Goal: Contribute content

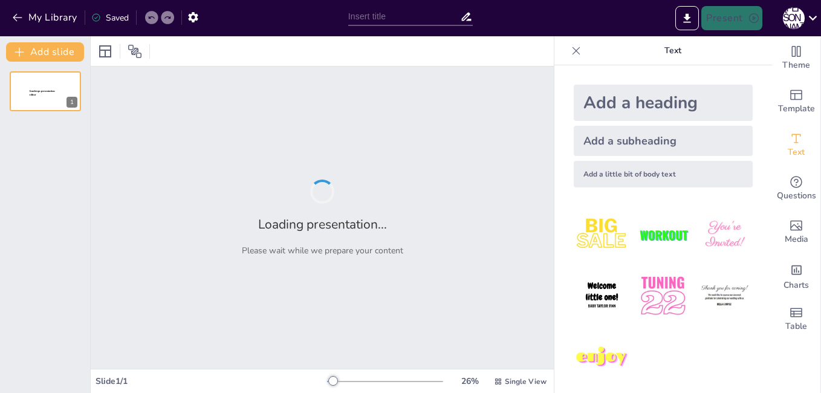
type input "Hackathon: Инновациялық идеялар мен шешімдер"
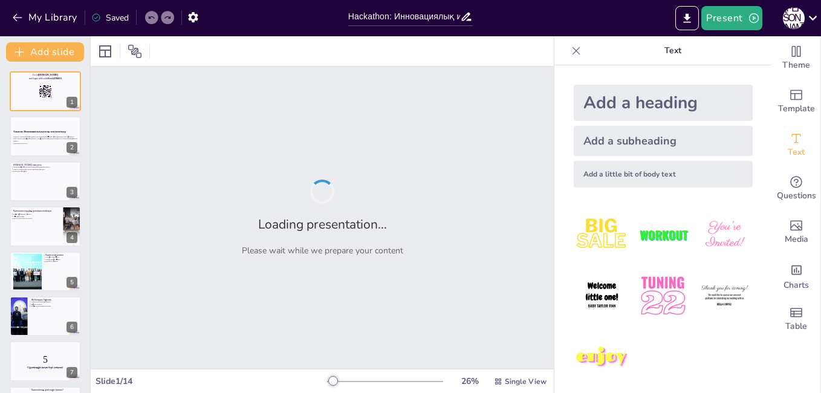
checkbox input "true"
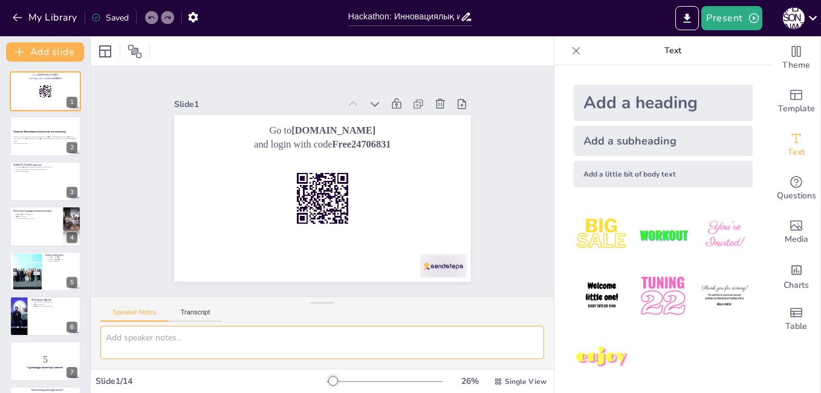
click at [368, 328] on textarea at bounding box center [322, 342] width 444 height 33
checkbox input "true"
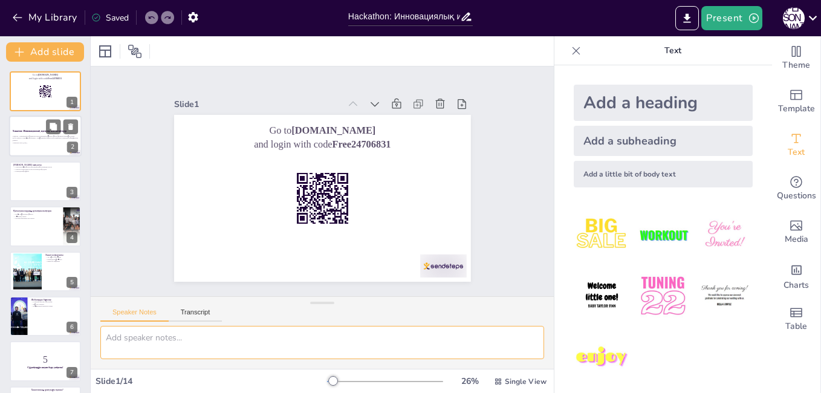
checkbox input "true"
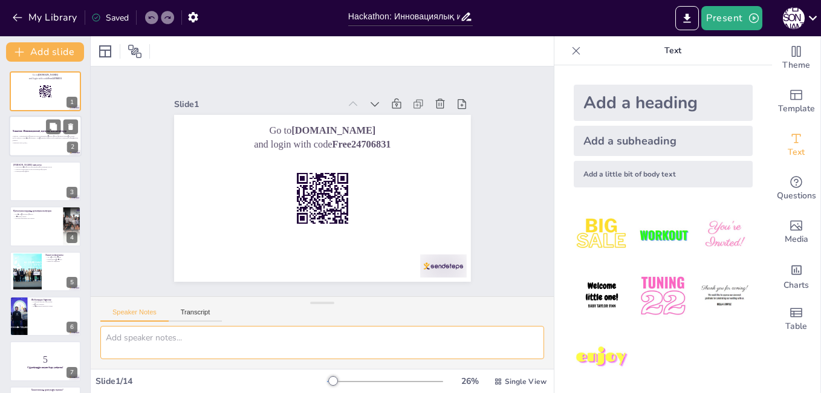
checkbox input "true"
click at [39, 137] on p "Хакатон - инновациялық идеялар мен шешімдерді әзірлеу үшін ұйымдастырылған мини…" at bounding box center [45, 138] width 65 height 7
checkbox input "true"
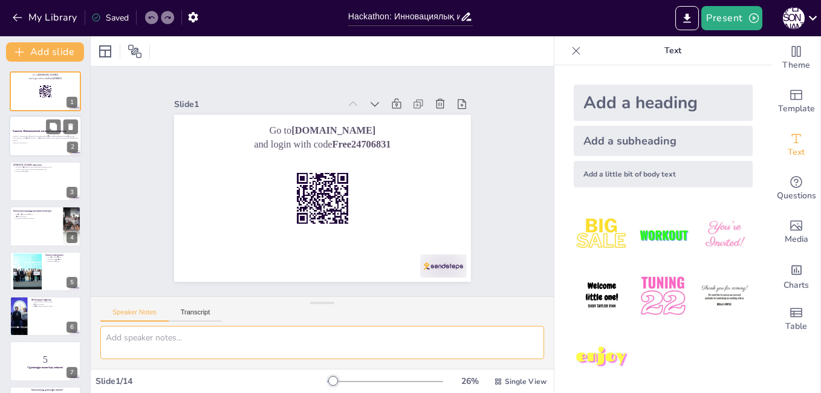
checkbox input "true"
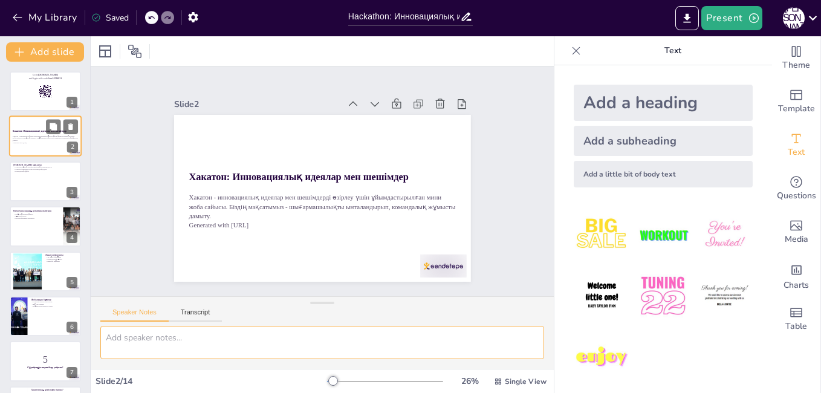
checkbox input "true"
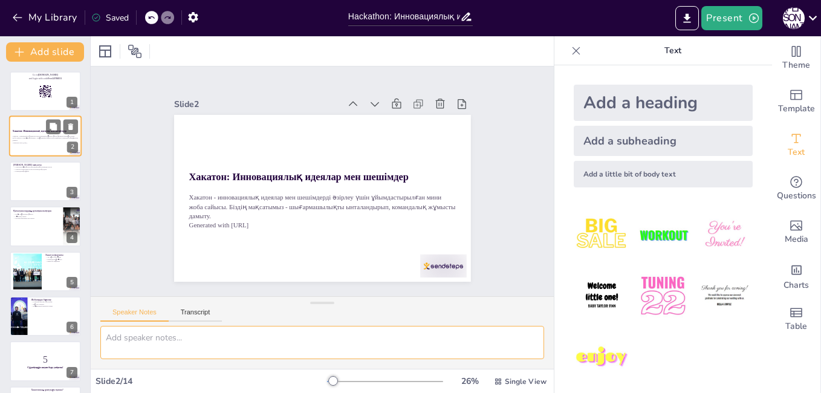
checkbox input "true"
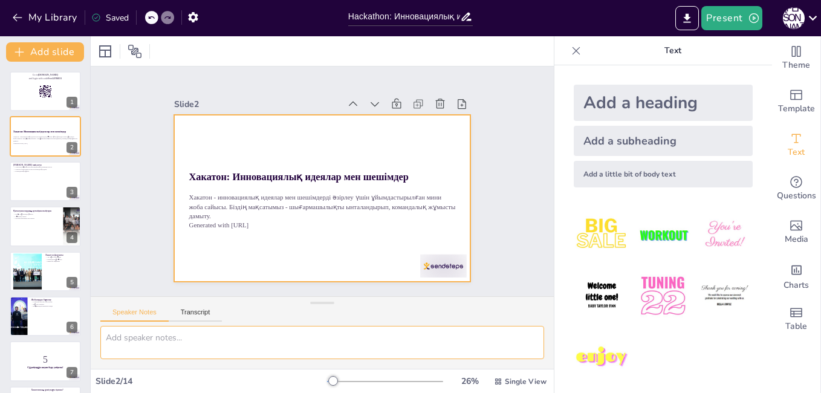
checkbox input "true"
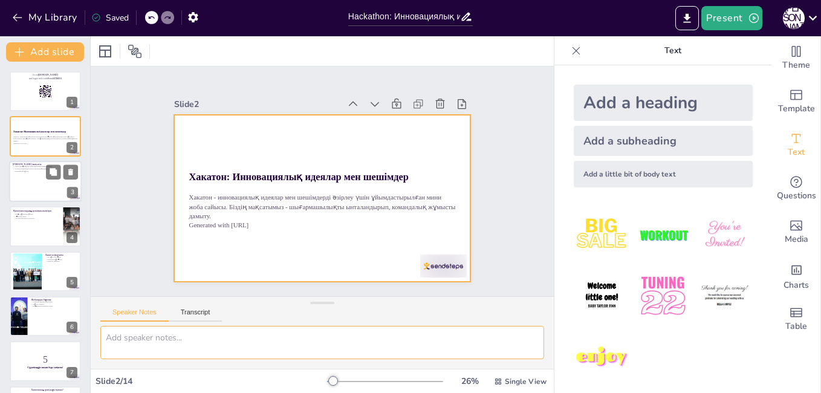
checkbox input "true"
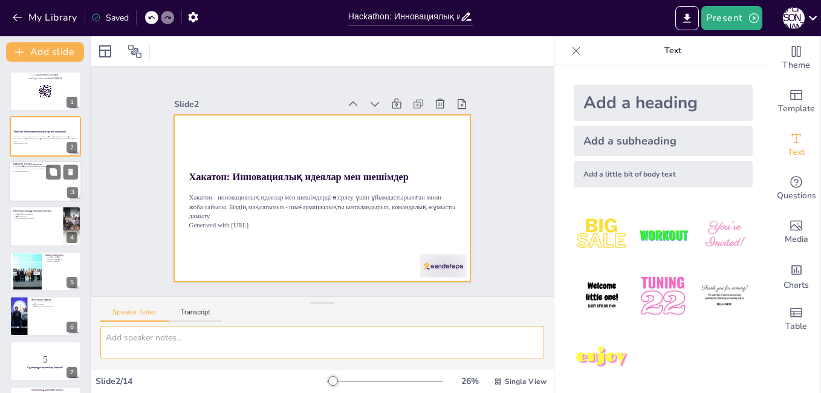
checkbox input "true"
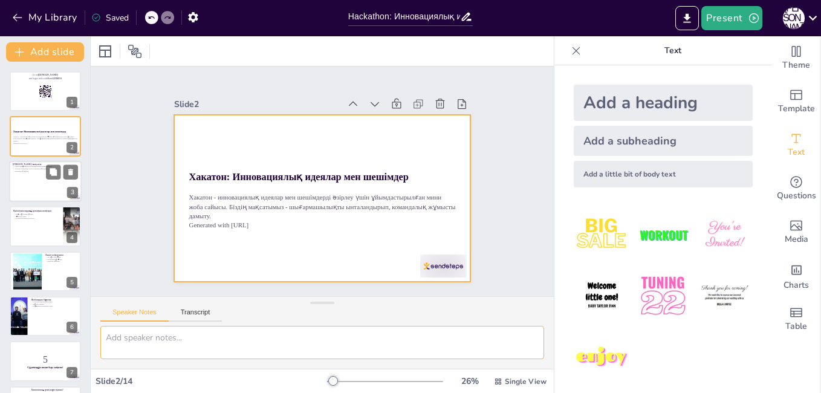
checkbox input "true"
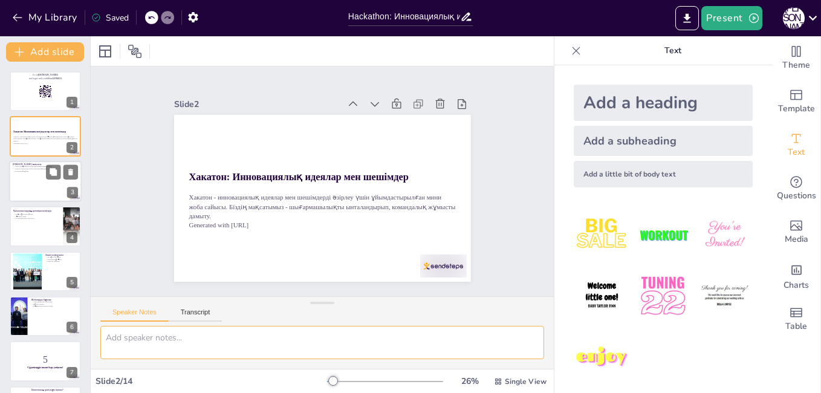
checkbox input "true"
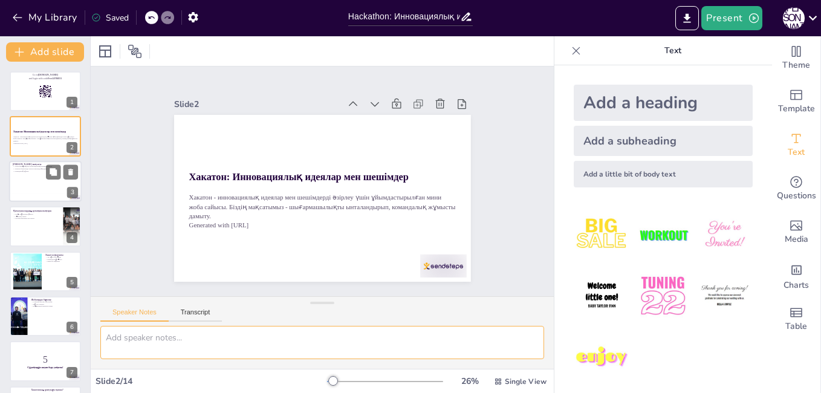
checkbox input "true"
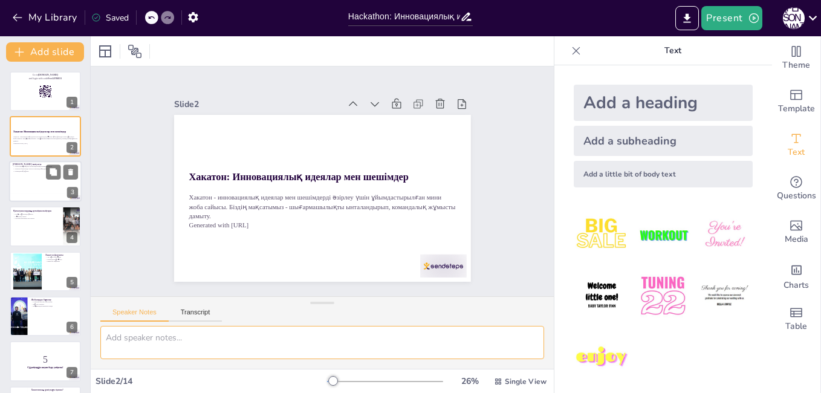
checkbox input "true"
click at [45, 175] on div at bounding box center [45, 181] width 73 height 41
type textarea "[PERSON_NAME] мақсаты инновациялық шешімдер жасау, жаңа идеяларды дамыту. Бұл ш…"
checkbox input "true"
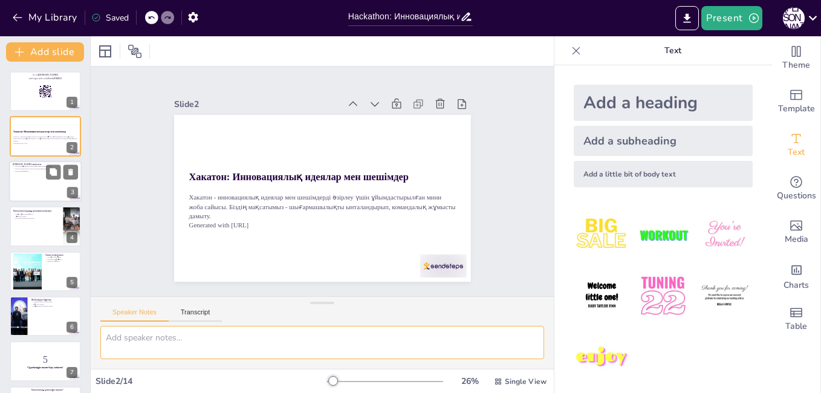
checkbox input "true"
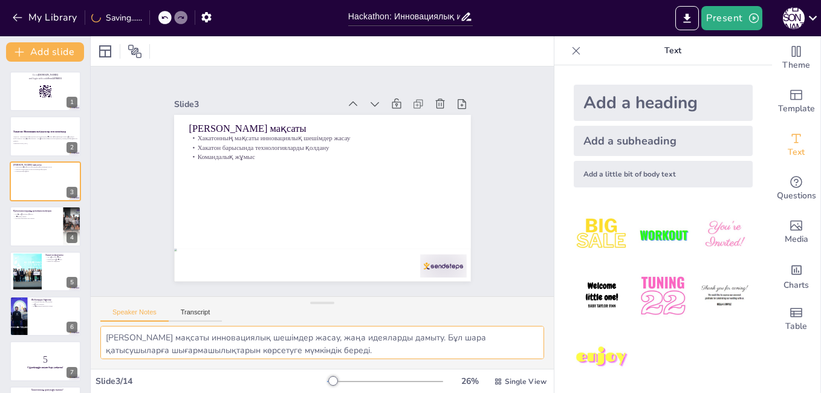
checkbox input "true"
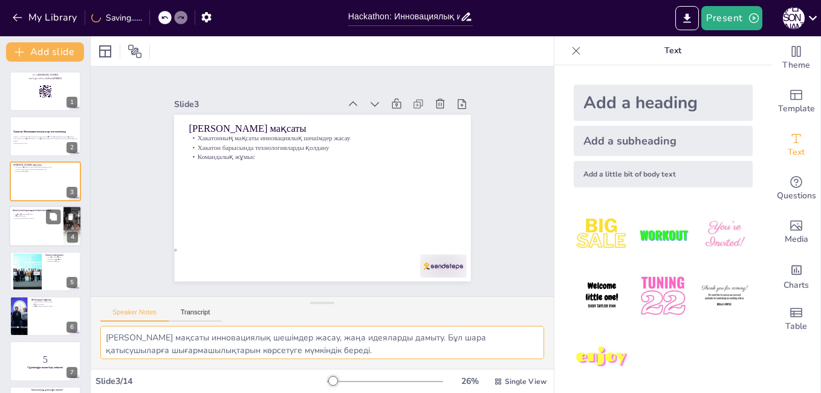
checkbox input "true"
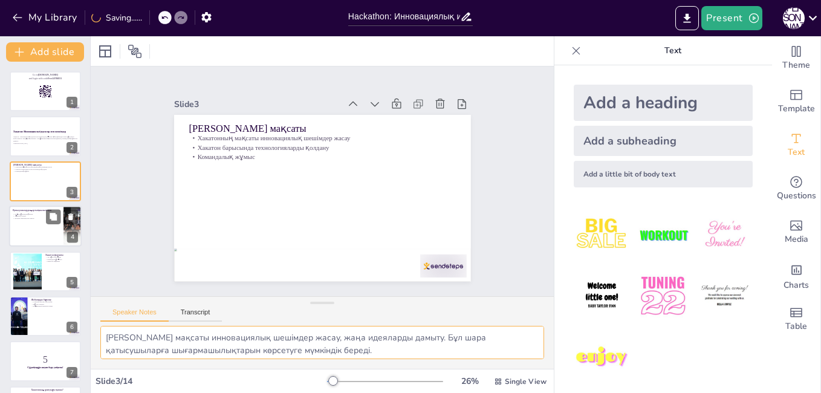
checkbox input "true"
click at [46, 229] on div at bounding box center [45, 226] width 73 height 41
type textarea "Хакатон қатысушыларға жаңа дағдыларды үйренуге мүмкіндік береді, бұл олардың кә…"
checkbox input "true"
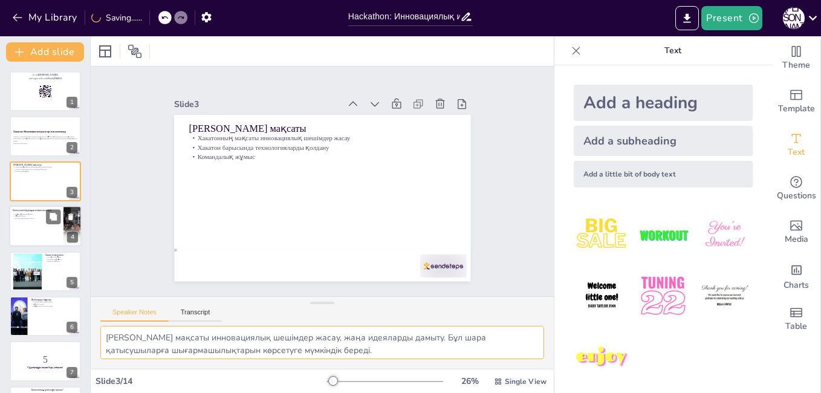
checkbox input "true"
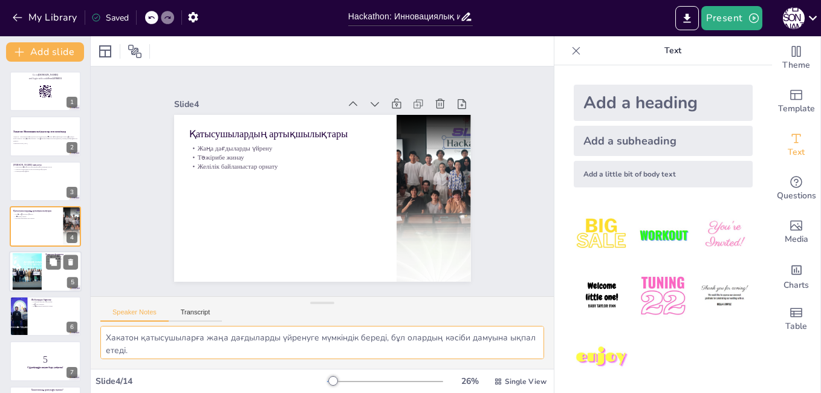
checkbox input "true"
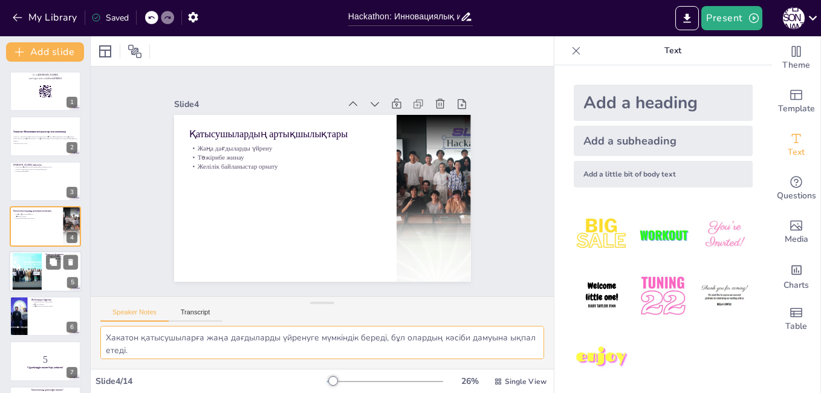
checkbox input "true"
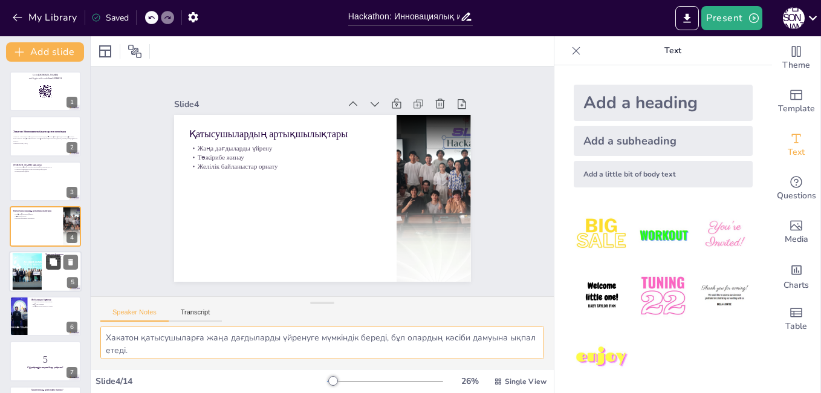
checkbox input "true"
click at [50, 263] on icon at bounding box center [53, 262] width 8 height 8
type textarea "Хакатон 48 сағат бойы өтеді, бұл қатысушыларға шектеулі уақыт ішінде жұмыс істе…"
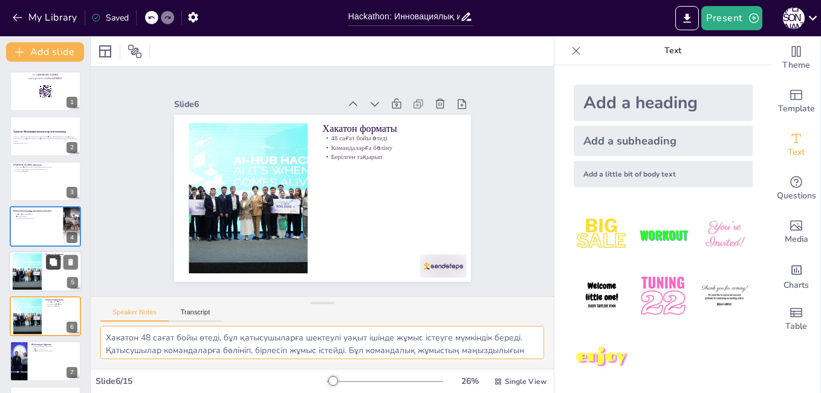
checkbox input "true"
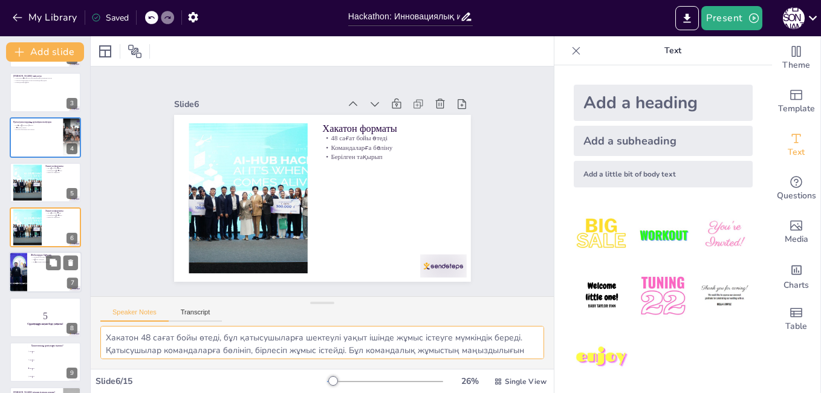
checkbox input "true"
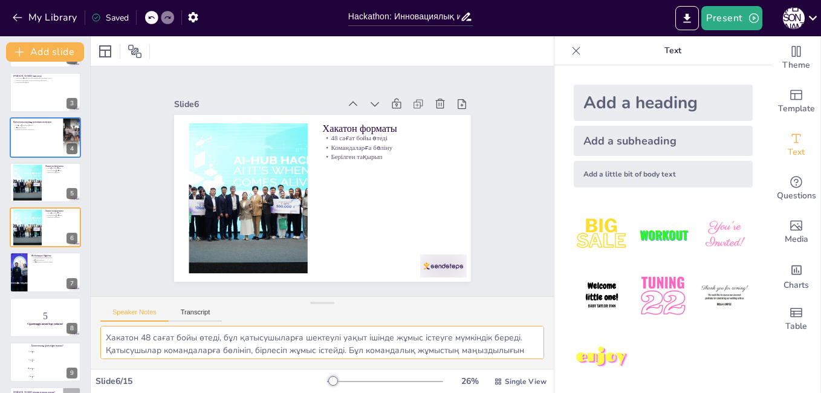
checkbox input "true"
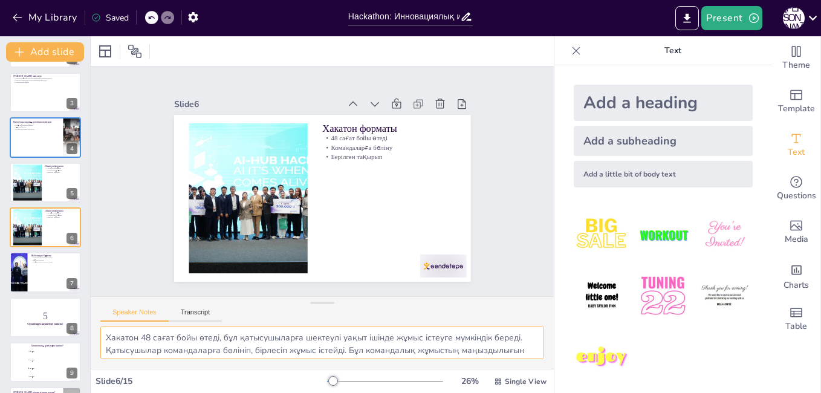
checkbox input "true"
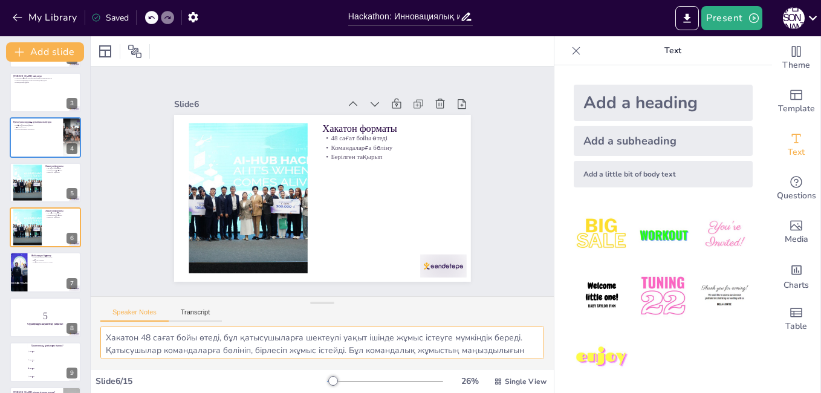
checkbox input "true"
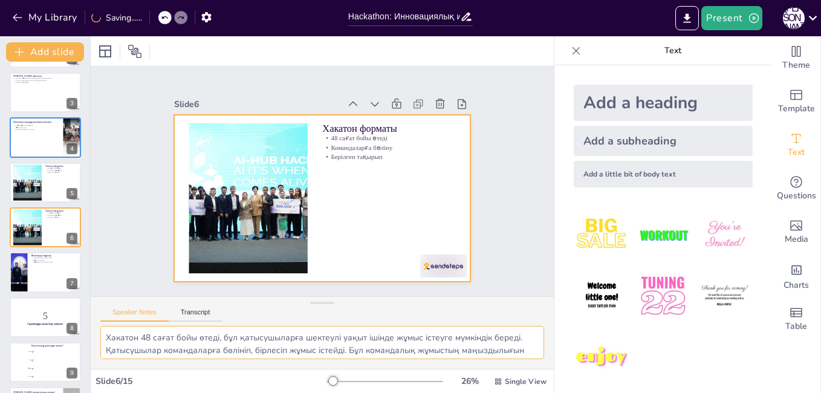
checkbox input "true"
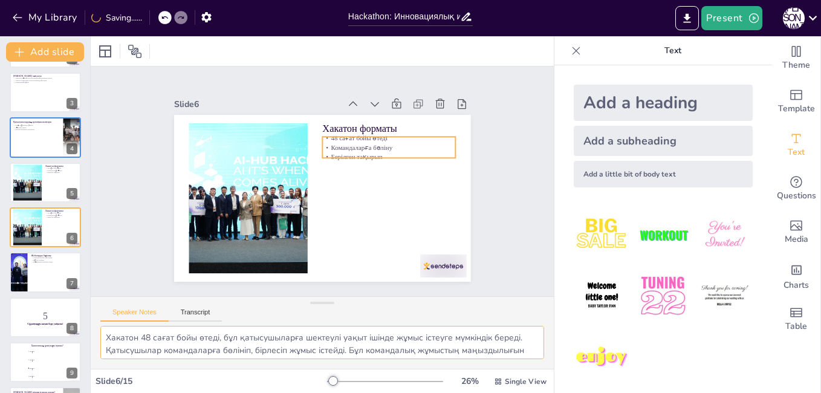
checkbox input "true"
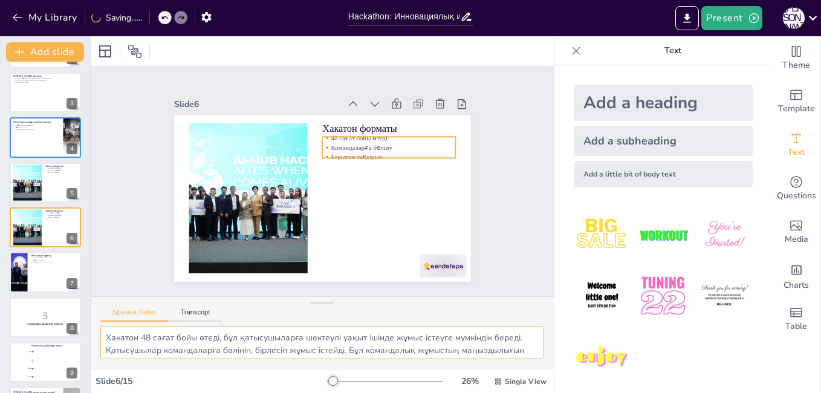
checkbox input "true"
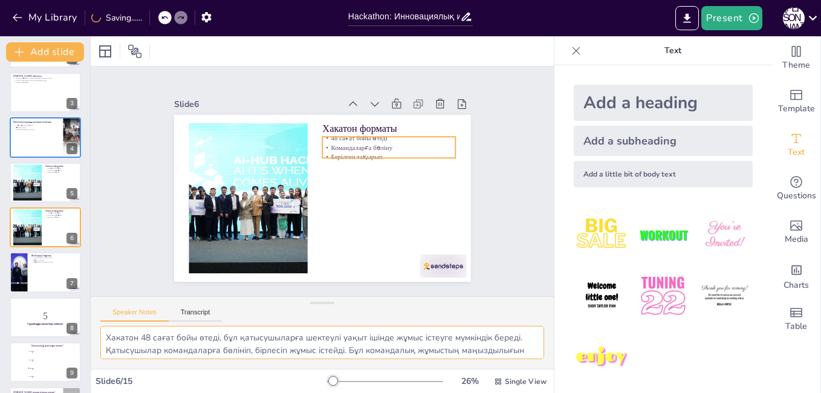
checkbox input "true"
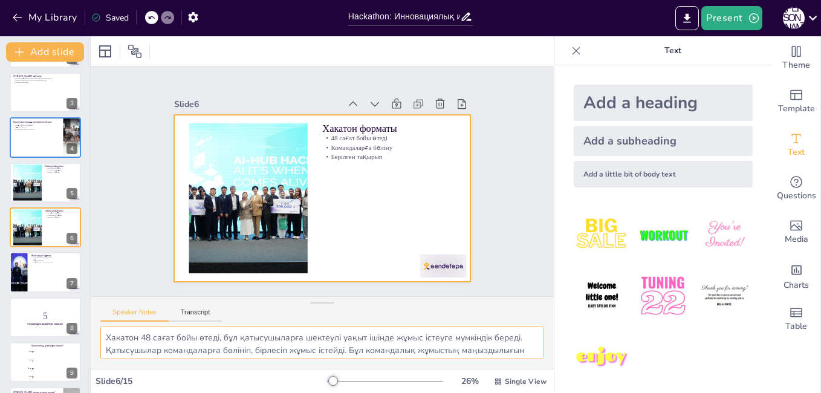
checkbox input "true"
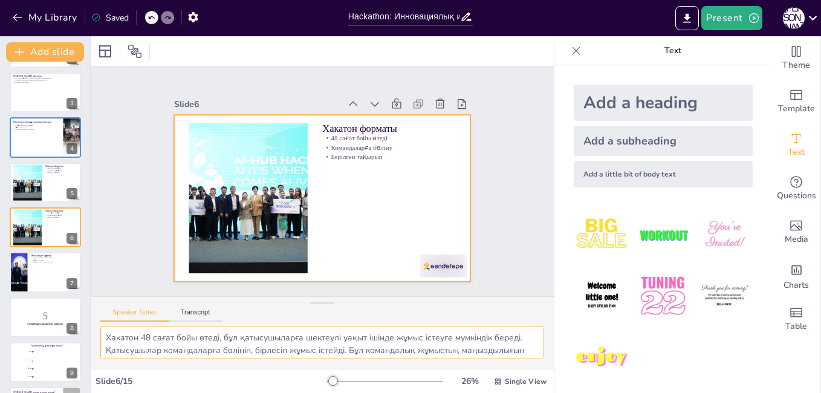
checkbox input "true"
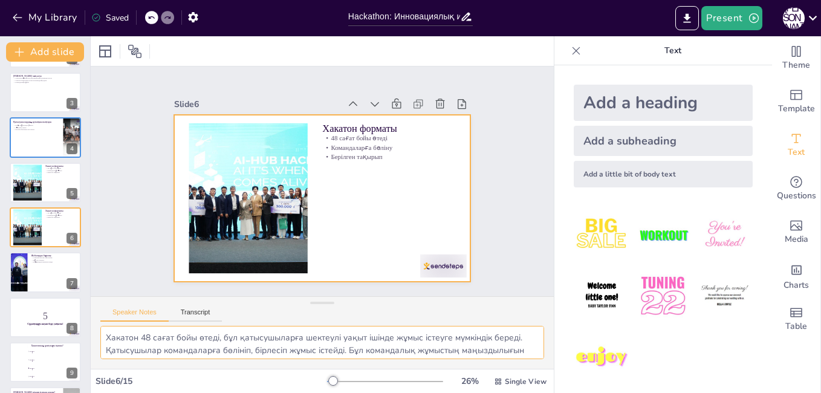
checkbox input "true"
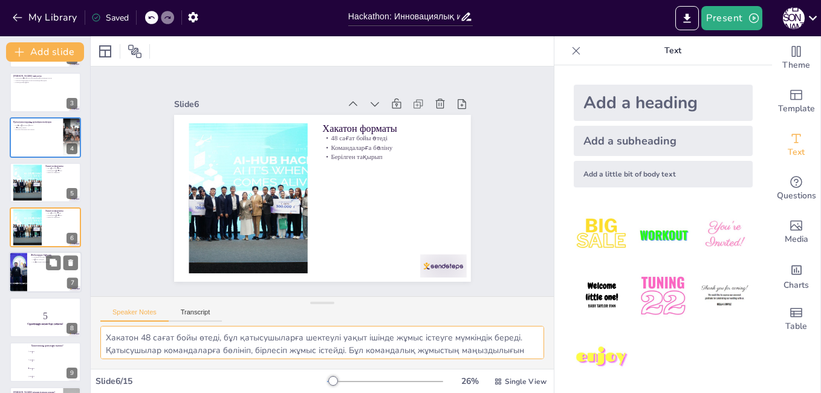
checkbox input "true"
click at [36, 268] on div at bounding box center [45, 272] width 73 height 41
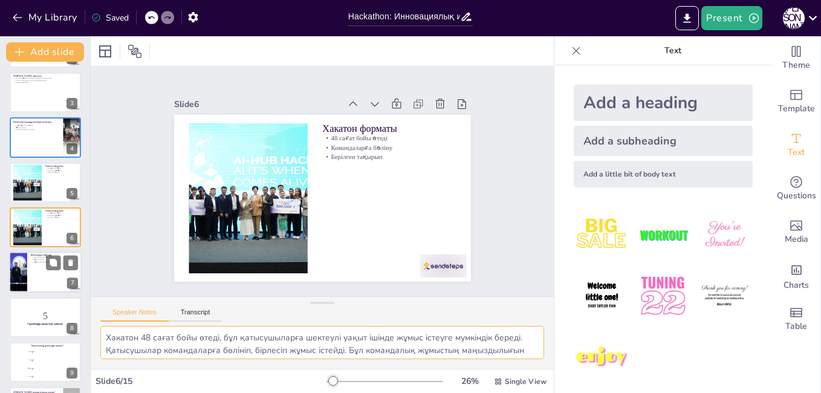
type textarea "Жобаларды бағалау сарапшылар мен менторлардың қатысуымен өтеді, бұл бағалаудың …"
checkbox input "true"
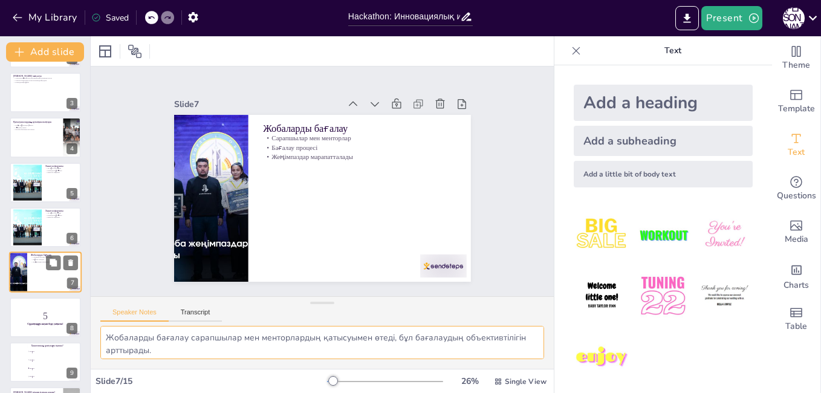
scroll to position [134, 0]
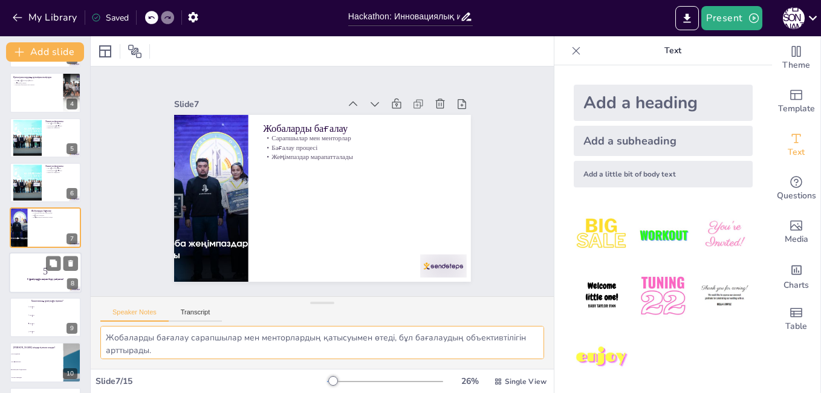
checkbox input "true"
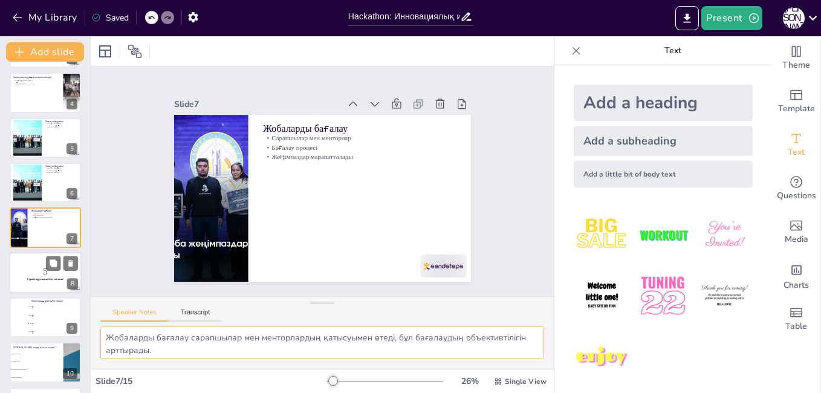
checkbox input "true"
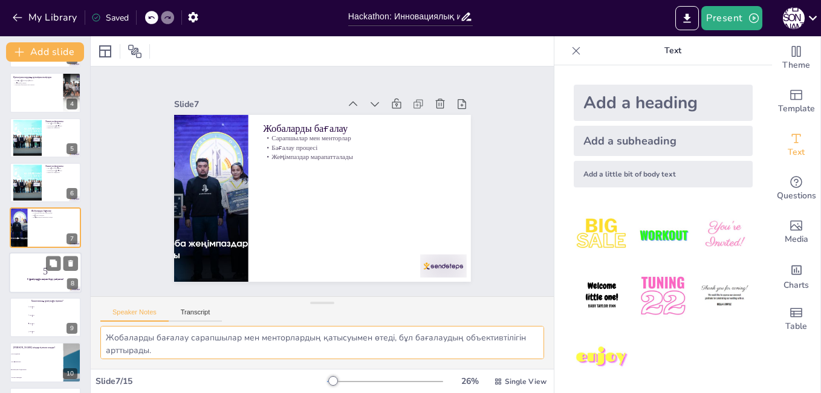
checkbox input "true"
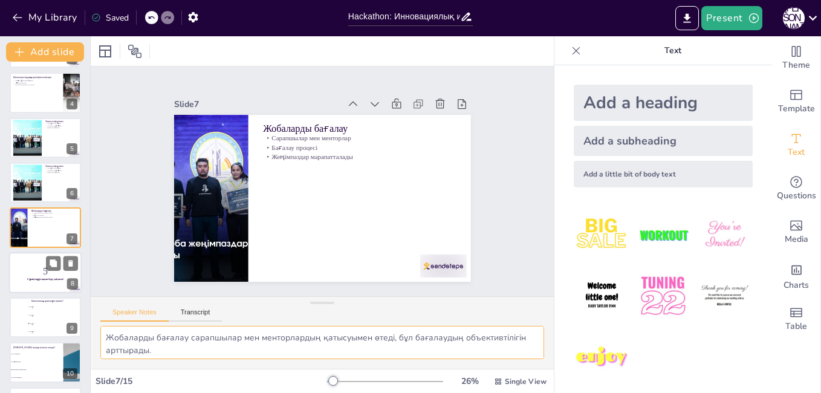
checkbox input "true"
click at [28, 272] on p "5" at bounding box center [45, 270] width 65 height 13
checkbox input "true"
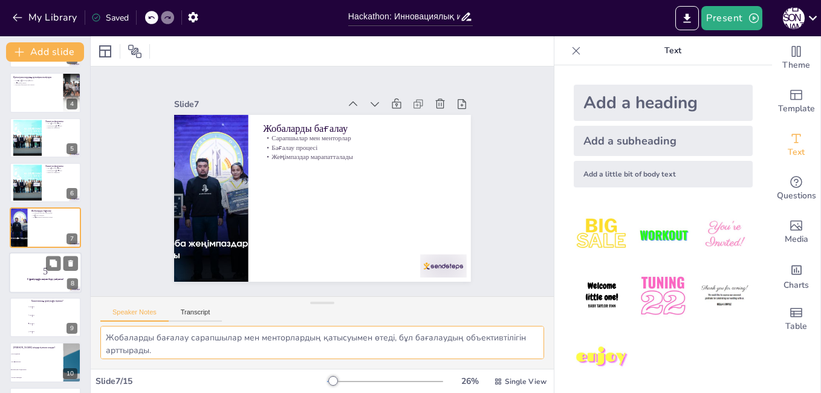
checkbox input "true"
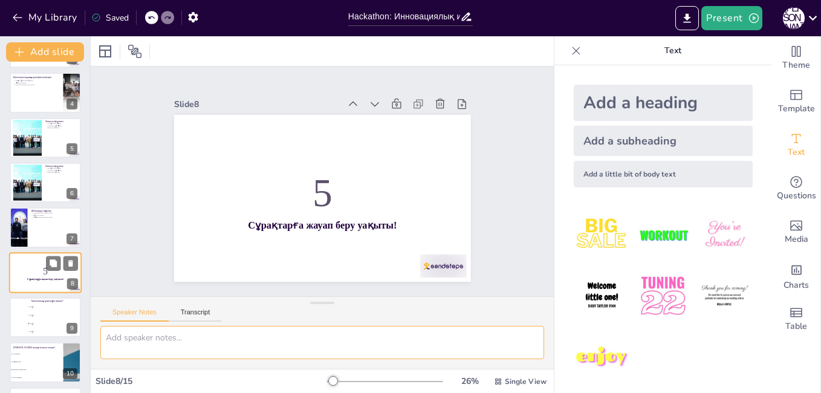
scroll to position [179, 0]
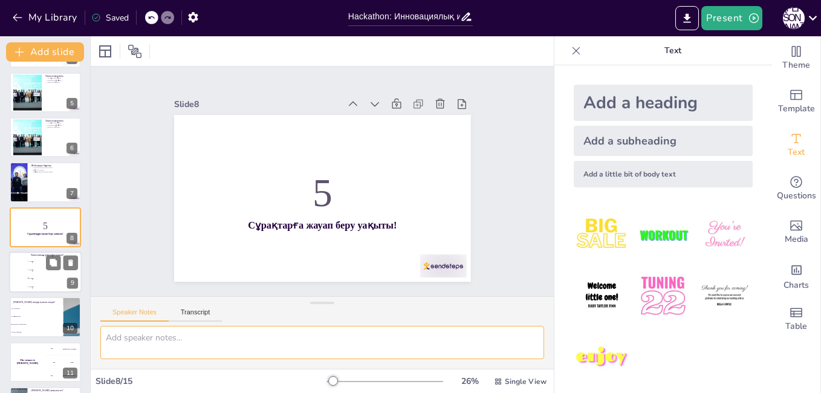
checkbox input "true"
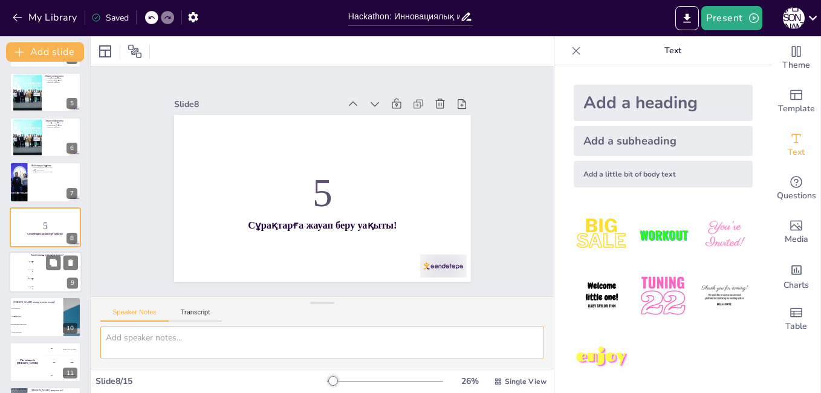
checkbox input "true"
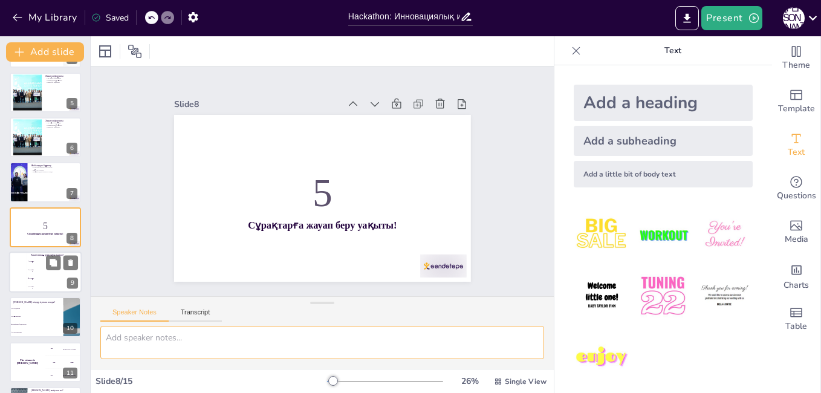
checkbox input "true"
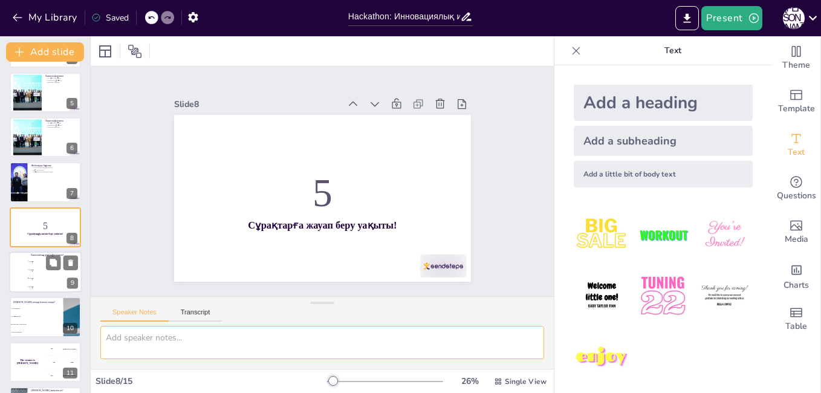
checkbox input "true"
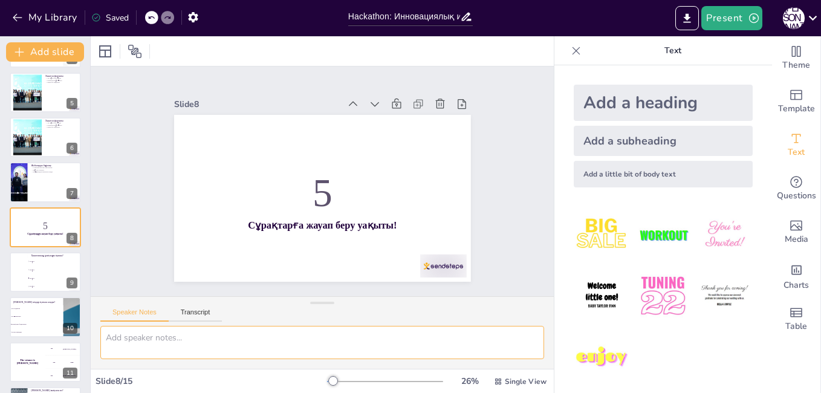
checkbox input "true"
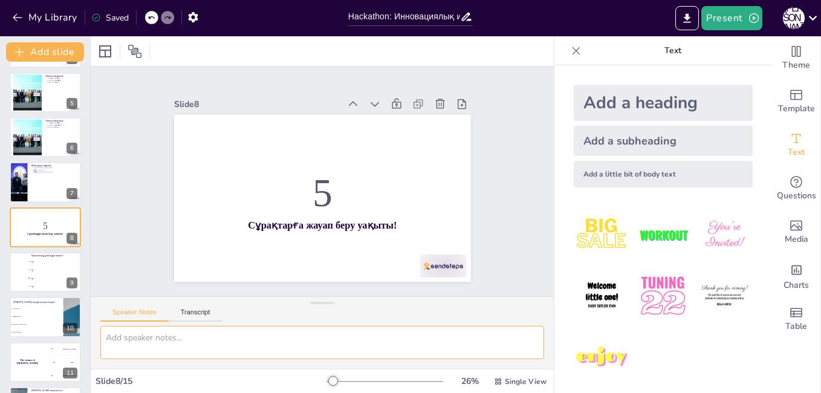
checkbox input "true"
click at [71, 218] on icon at bounding box center [70, 218] width 5 height 7
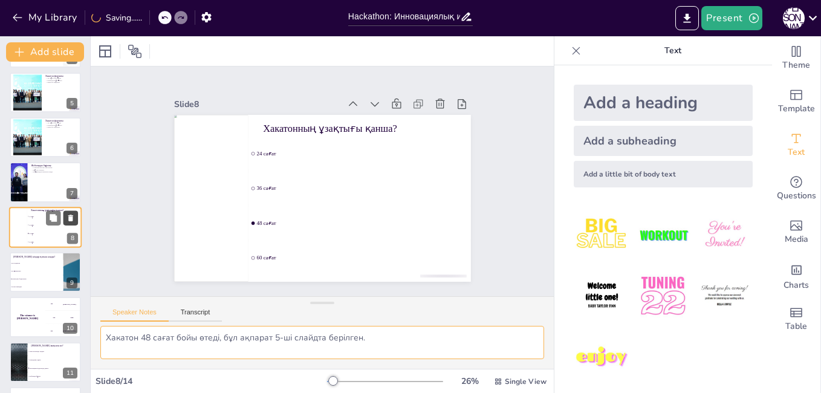
click at [71, 218] on icon at bounding box center [70, 218] width 5 height 7
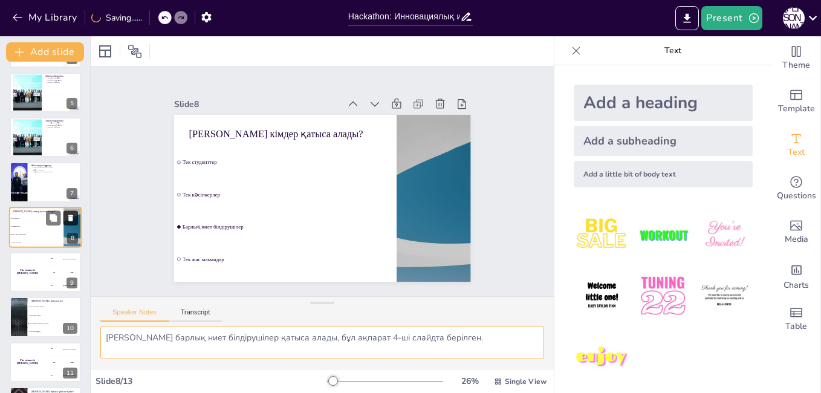
click at [71, 218] on icon at bounding box center [70, 218] width 5 height 7
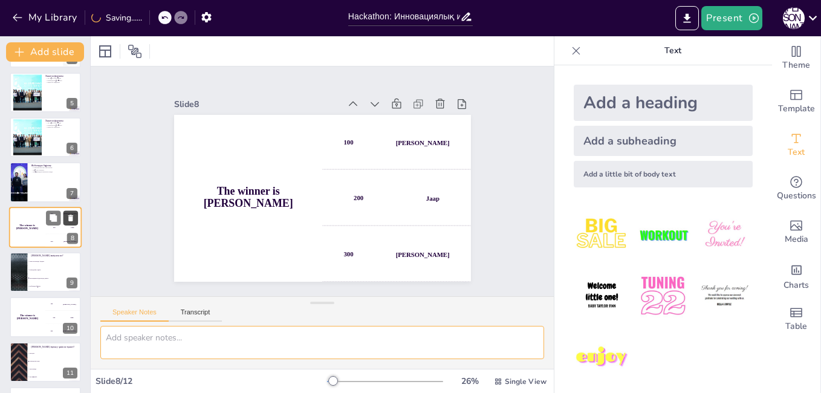
click at [71, 218] on icon at bounding box center [70, 218] width 5 height 7
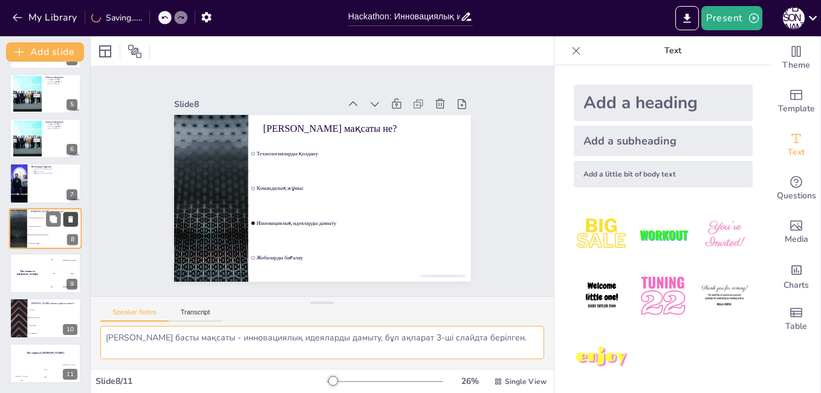
scroll to position [178, 0]
click at [71, 218] on icon at bounding box center [70, 219] width 5 height 7
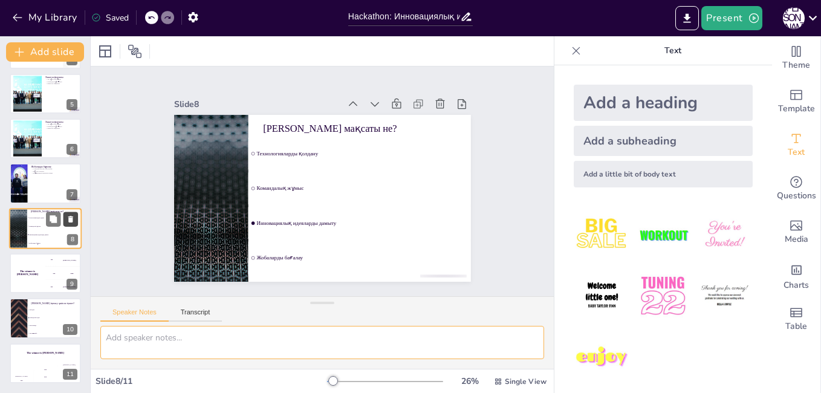
scroll to position [133, 0]
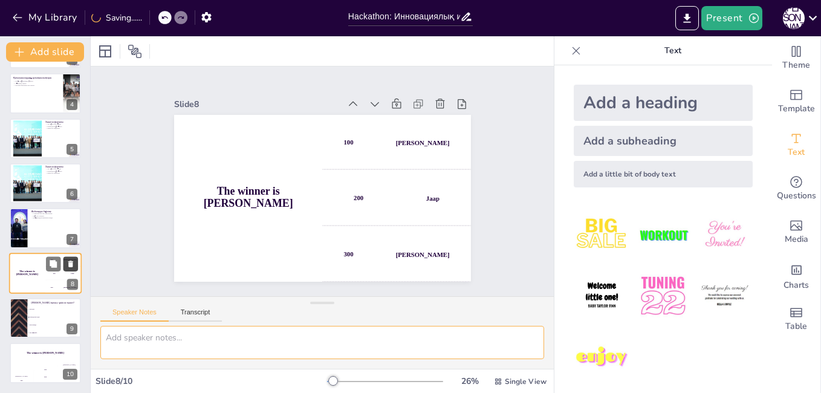
click at [71, 218] on icon at bounding box center [70, 219] width 5 height 7
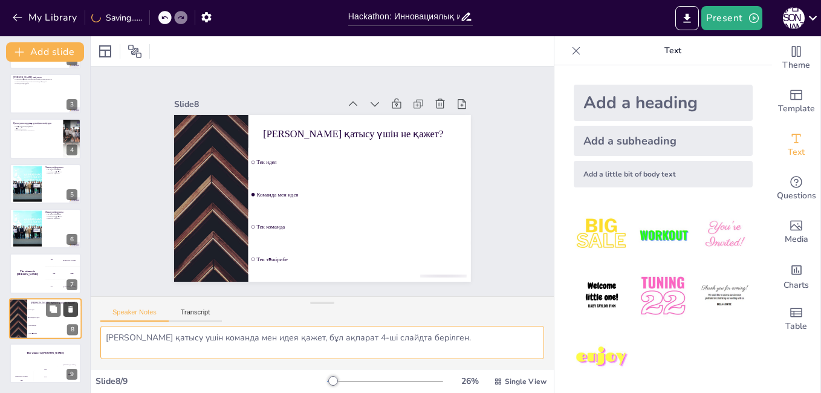
click at [71, 218] on icon at bounding box center [70, 220] width 5 height 7
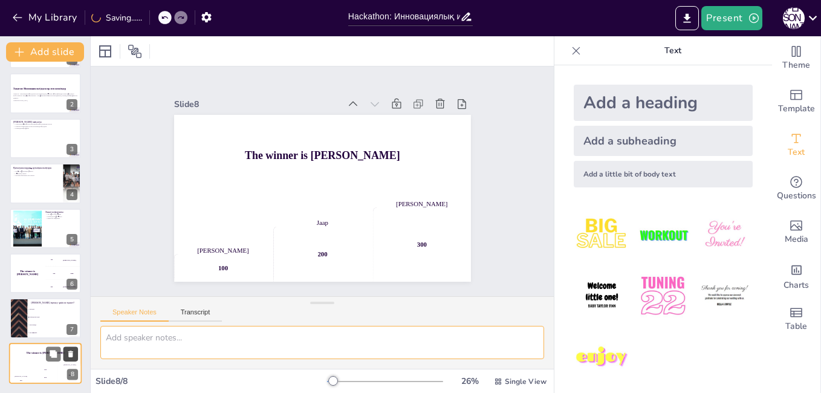
scroll to position [43, 0]
click at [71, 218] on icon at bounding box center [70, 219] width 5 height 7
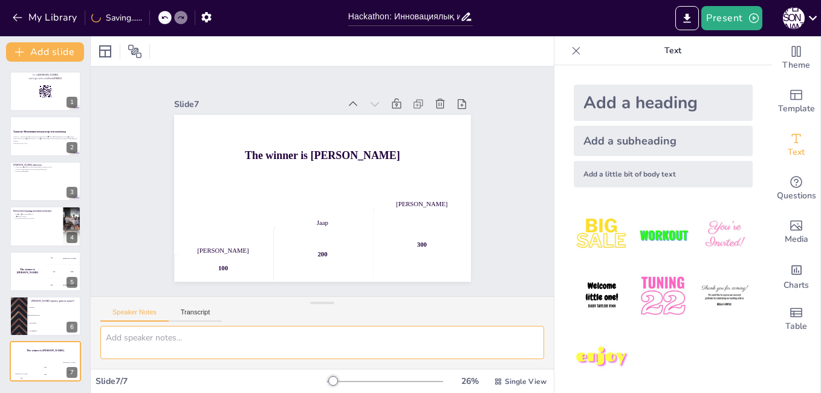
click at [71, 218] on icon at bounding box center [70, 217] width 5 height 7
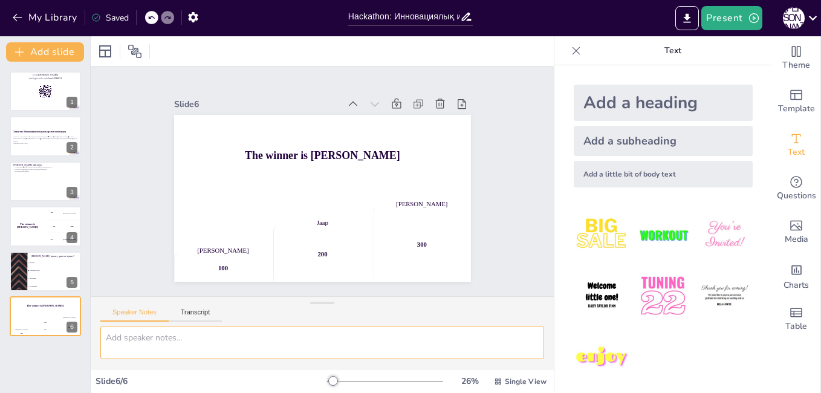
click at [71, 218] on icon at bounding box center [70, 217] width 5 height 7
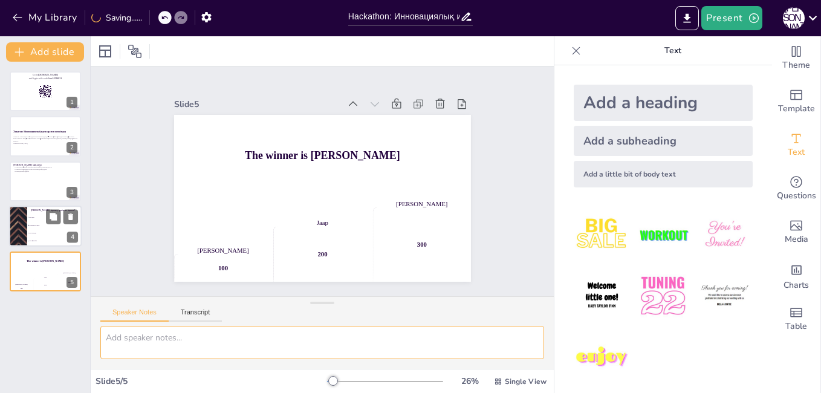
click at [34, 223] on li "Команда мен идея" at bounding box center [54, 226] width 54 height 8
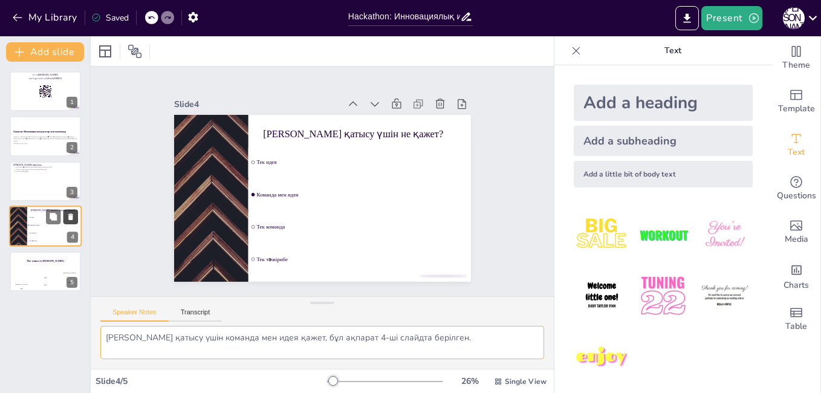
click at [70, 217] on icon at bounding box center [70, 216] width 5 height 7
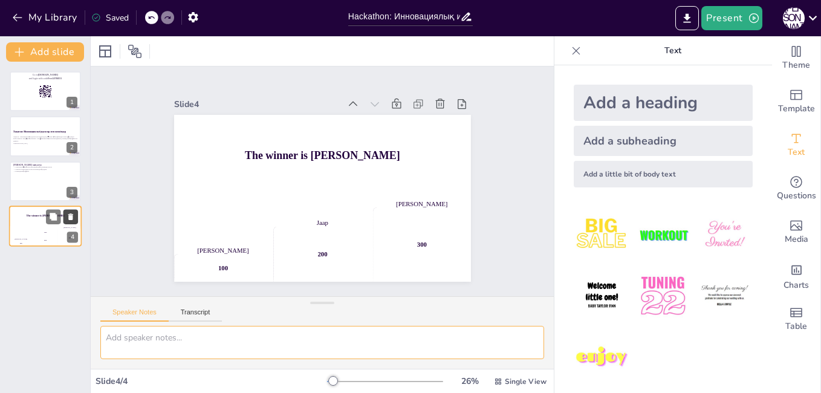
click at [70, 217] on icon at bounding box center [70, 216] width 5 height 7
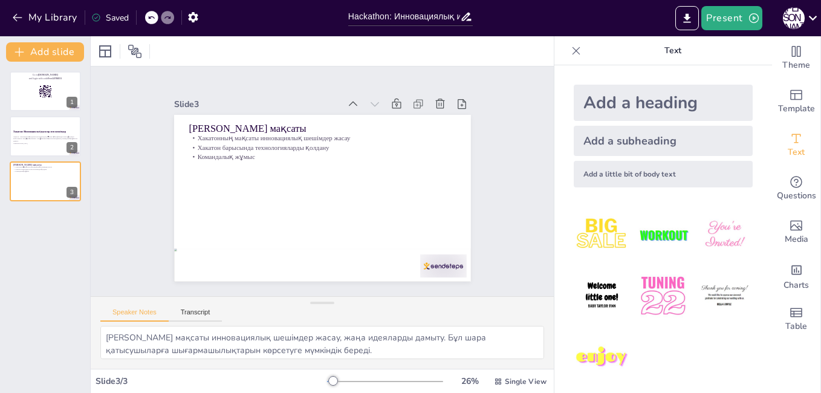
click at [643, 229] on img at bounding box center [663, 235] width 56 height 56
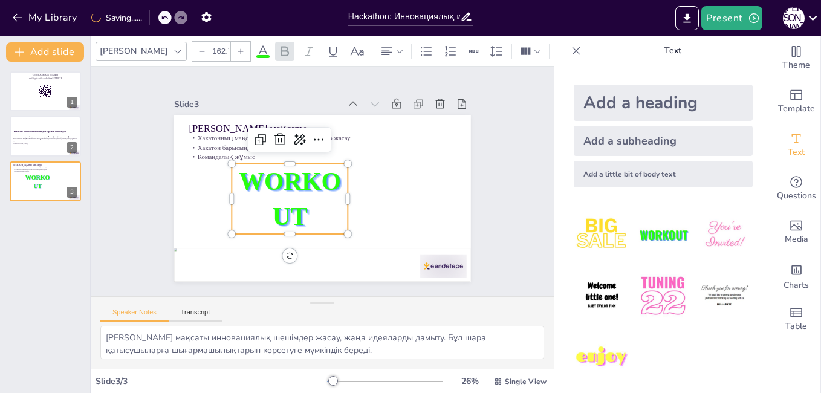
click at [596, 231] on img at bounding box center [602, 235] width 56 height 56
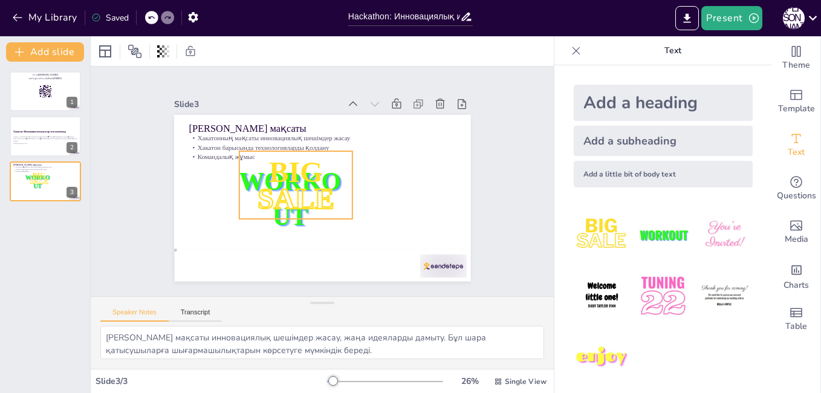
click at [287, 237] on div "Хакатонның мақсаты [PERSON_NAME] мақсаты инновациялық шешімдер жасау Хакатон ба…" at bounding box center [322, 198] width 297 height 167
click at [315, 123] on icon at bounding box center [323, 127] width 16 height 16
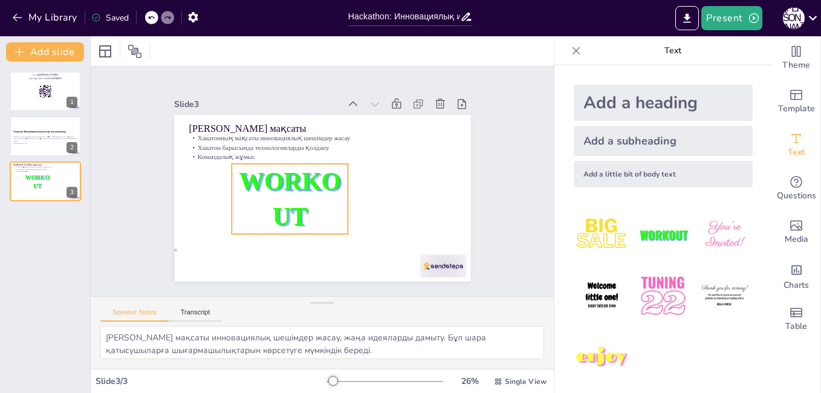
click at [288, 185] on span "WORKOUT" at bounding box center [290, 199] width 102 height 63
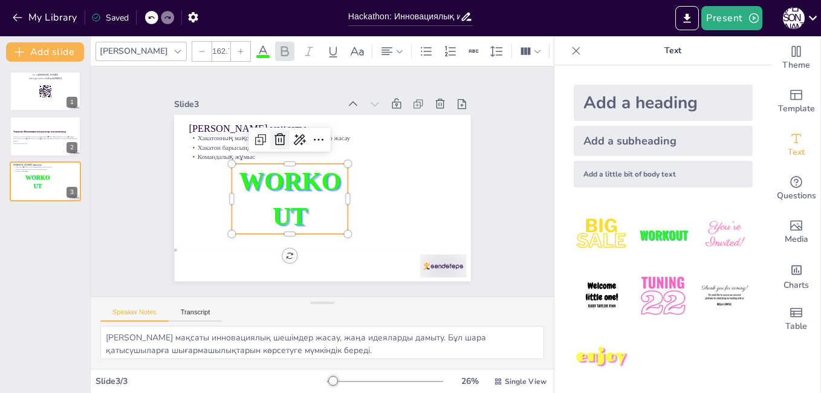
click at [277, 134] on icon at bounding box center [285, 136] width 16 height 16
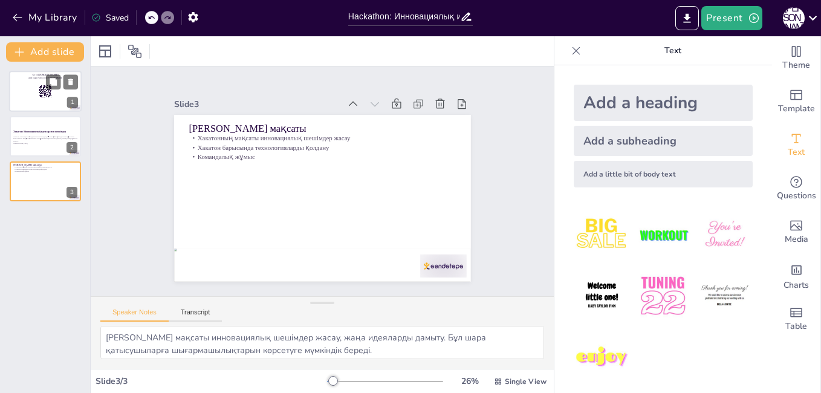
click at [26, 86] on div at bounding box center [45, 91] width 73 height 41
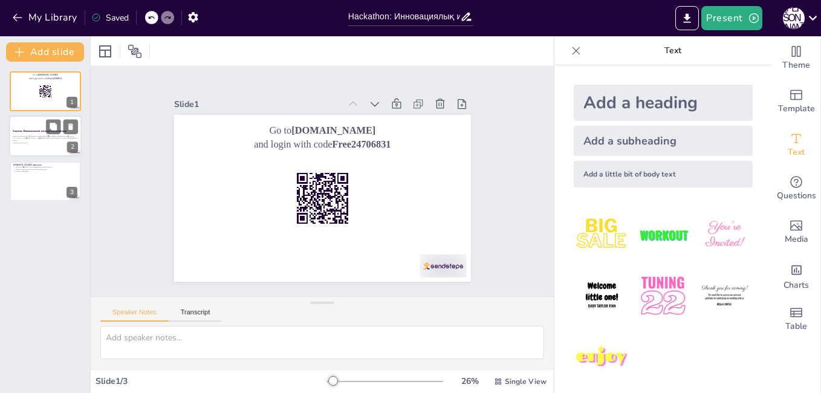
click at [33, 138] on p "Хакатон - инновациялық идеялар мен шешімдерді әзірлеу үшін ұйымдастырылған мини…" at bounding box center [45, 138] width 65 height 7
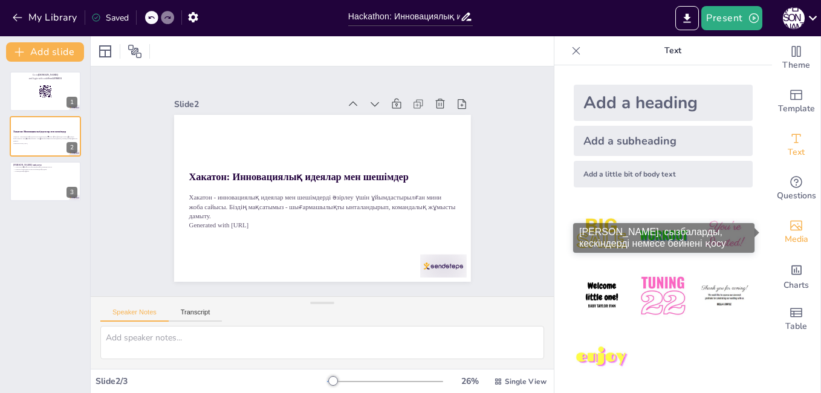
click at [792, 225] on icon "Add images, graphics, shapes or video" at bounding box center [796, 225] width 15 height 15
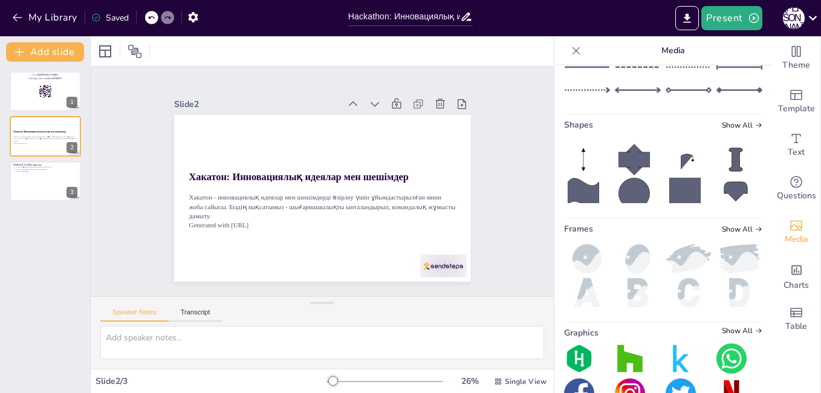
scroll to position [238, 0]
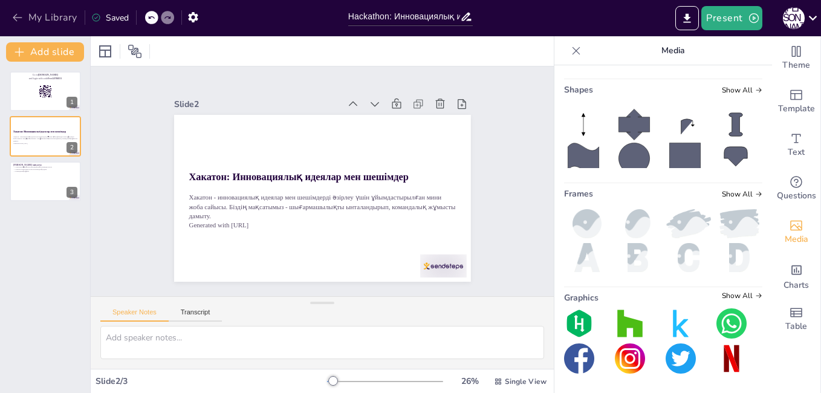
click at [16, 18] on icon "button" at bounding box center [17, 18] width 9 height 8
